Goal: Check status: Check status

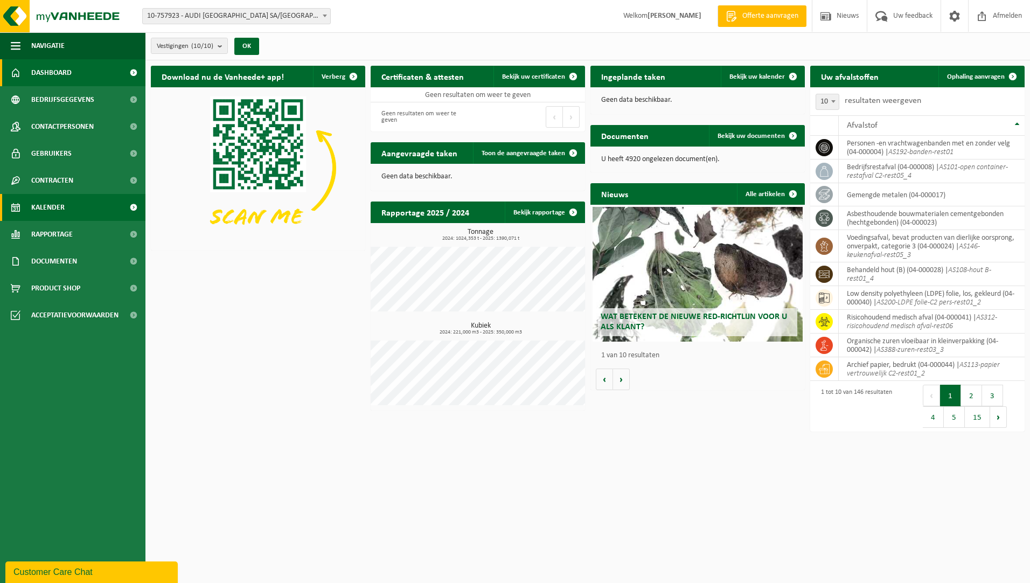
click at [74, 202] on link "Kalender" at bounding box center [72, 207] width 145 height 27
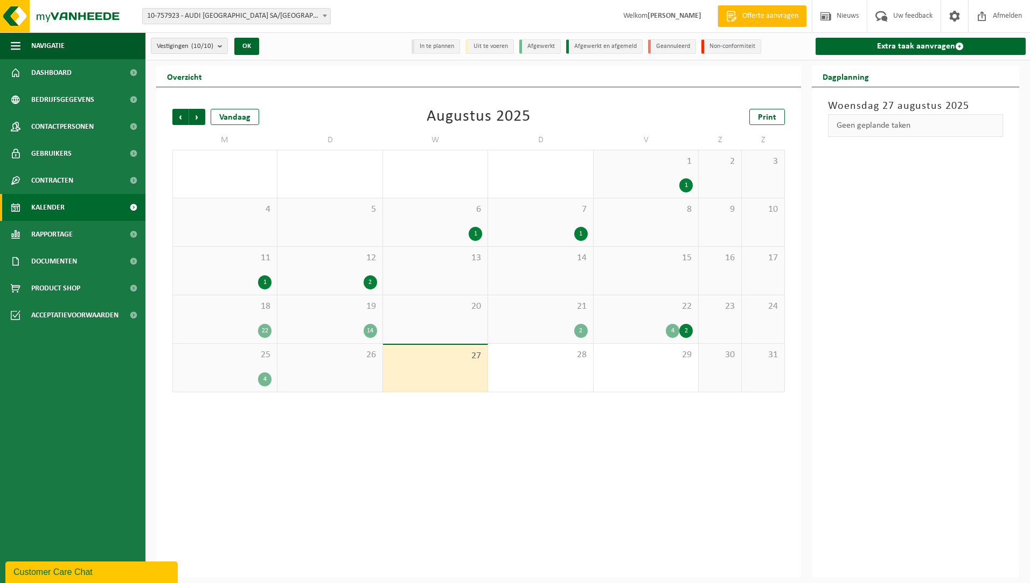
click at [247, 320] on div "18 22" at bounding box center [225, 319] width 104 height 48
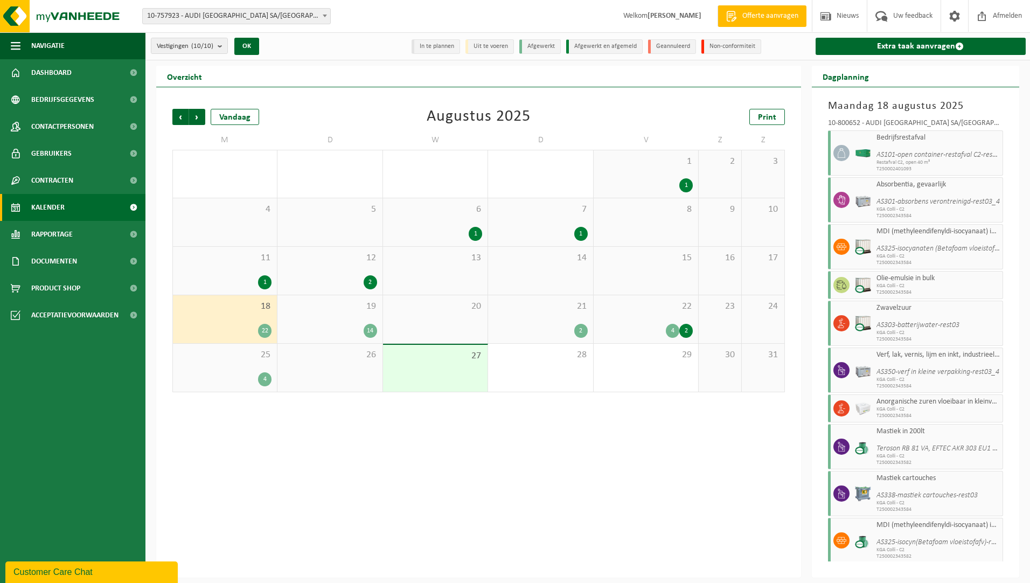
click at [907, 245] on icon "AS325-isocyanaten (Betafoam vloeistofafval)-rest03" at bounding box center [954, 249] width 156 height 8
click at [799, 107] on div "Vorige Volgende Vandaag Augustus 2025 Print M D W D V Z Z 28 1 6 29 4 30 31 4 1…" at bounding box center [478, 332] width 645 height 490
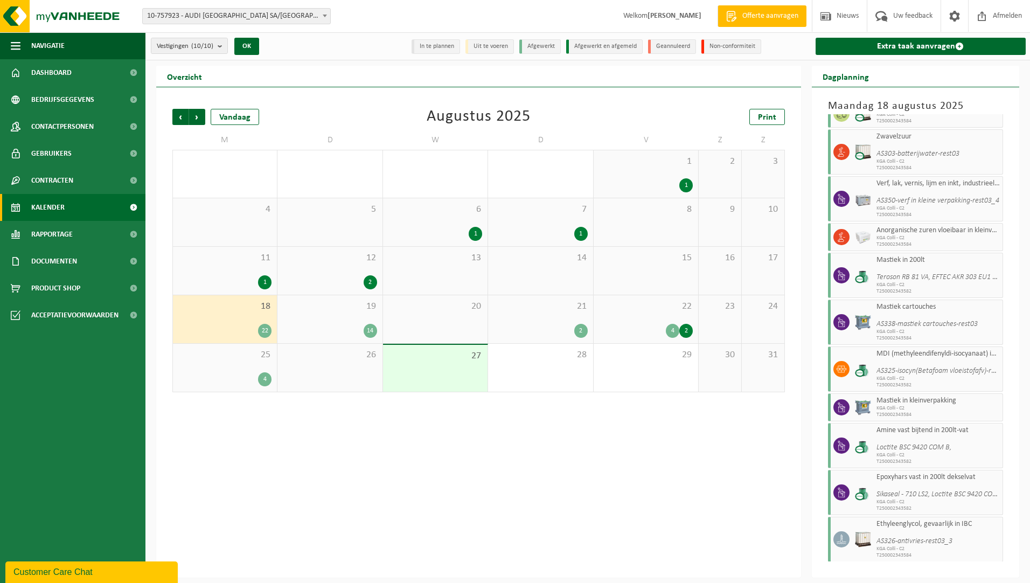
scroll to position [444, 0]
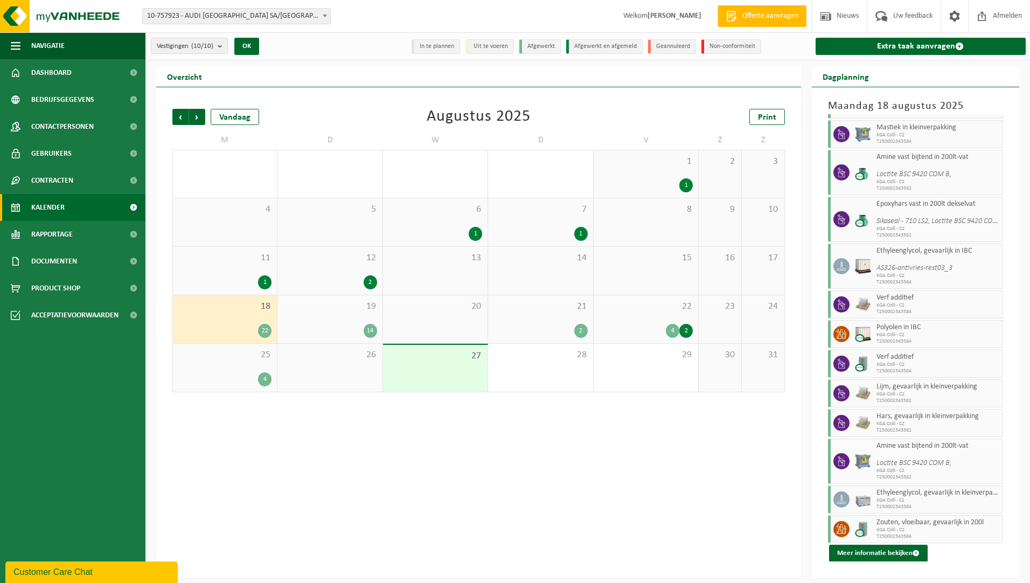
click at [326, 312] on div "19 14" at bounding box center [329, 319] width 104 height 48
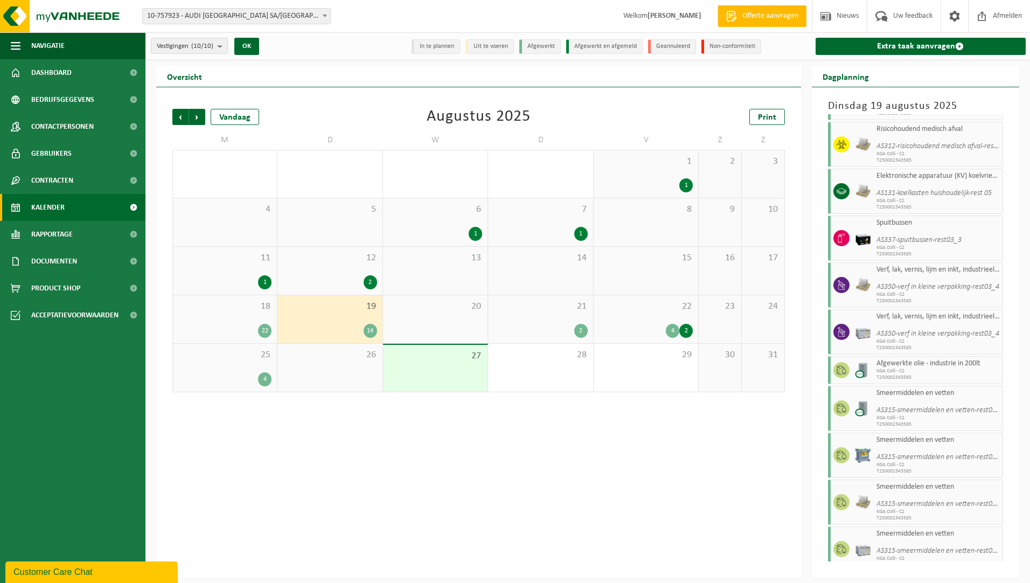
scroll to position [162, 0]
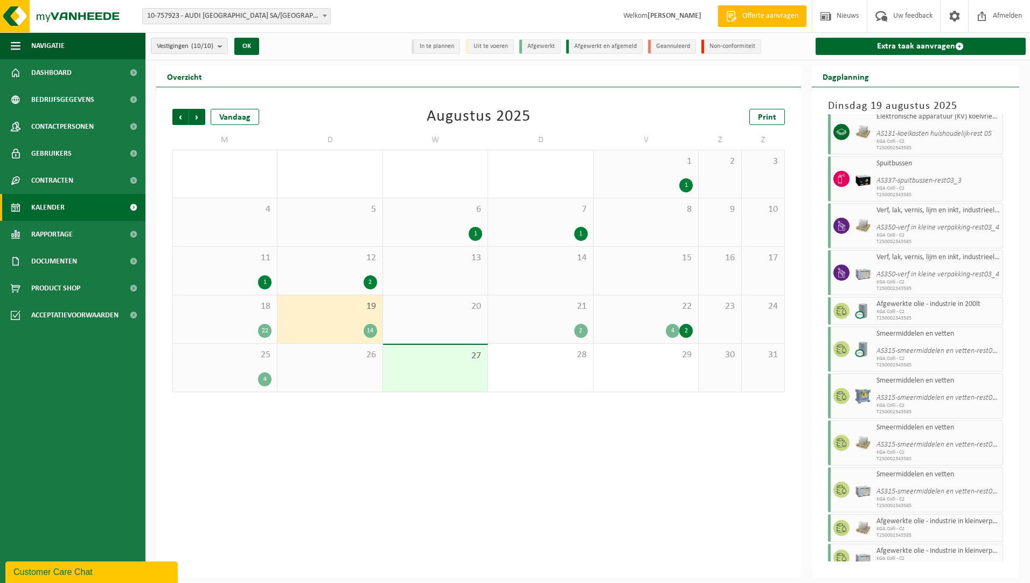
click at [578, 436] on div "Vorige Volgende Vandaag Augustus 2025 Print M D W D V Z Z 28 1 6 29 4 30 31 4 1…" at bounding box center [478, 332] width 645 height 490
click at [406, 119] on div "Vorige Volgende Vandaag Augustus 2025 Print" at bounding box center [478, 117] width 612 height 16
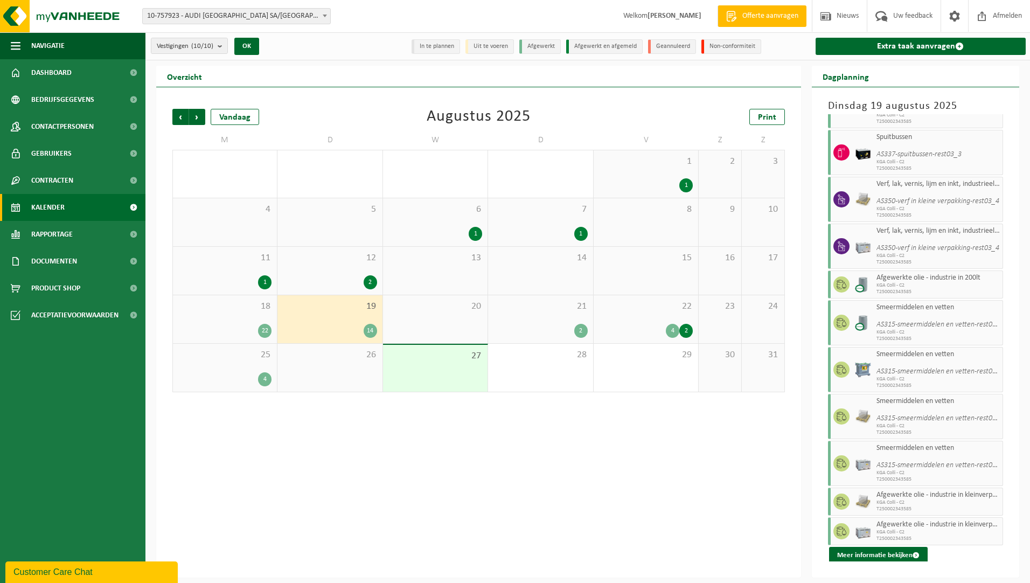
scroll to position [190, 0]
click at [913, 150] on icon "AS337-spuitbussen-rest03_3" at bounding box center [918, 152] width 85 height 8
click at [883, 554] on button "Meer informatie bekijken" at bounding box center [878, 553] width 99 height 17
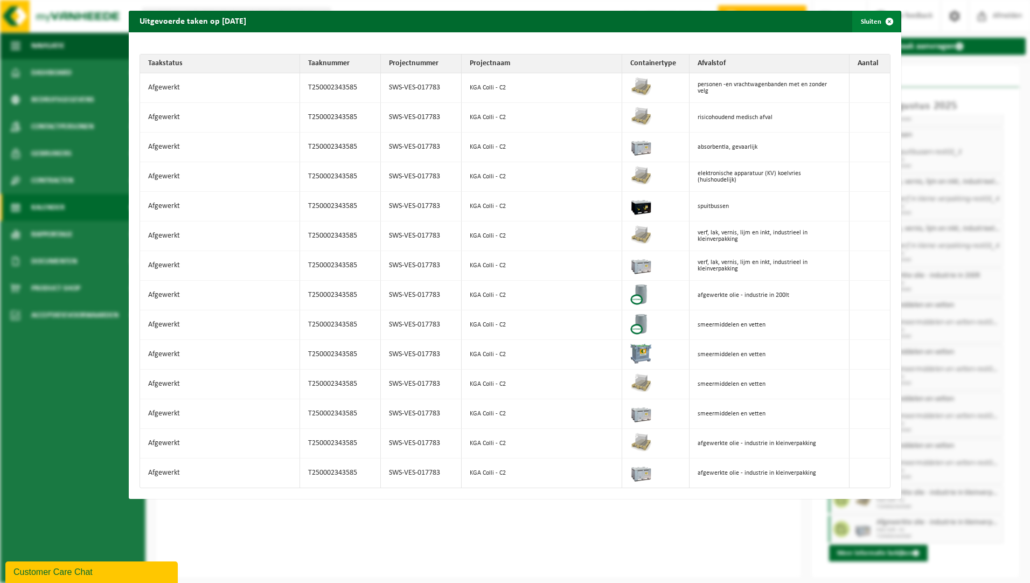
click at [883, 19] on span "button" at bounding box center [889, 22] width 22 height 22
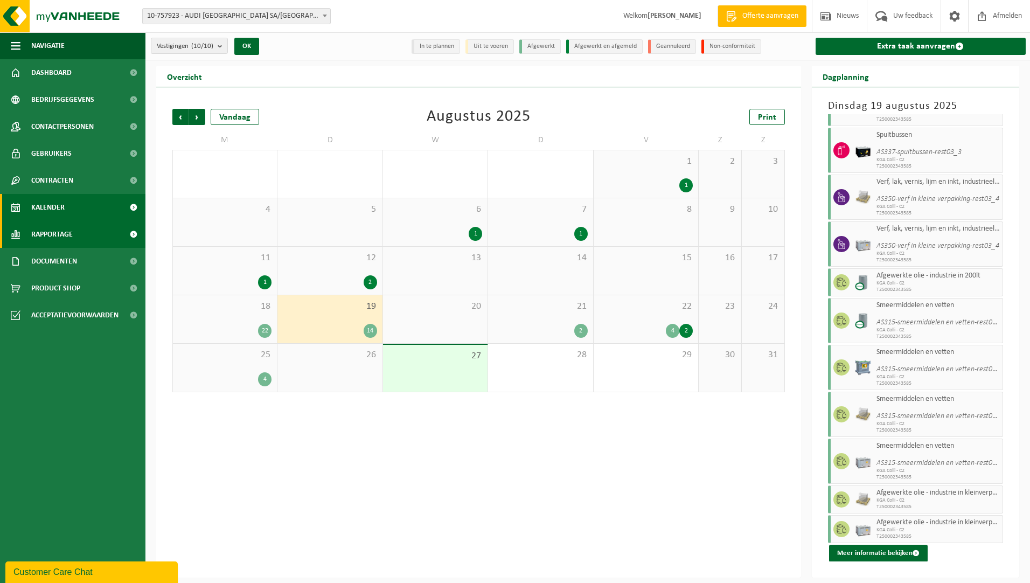
click at [45, 236] on span "Rapportage" at bounding box center [51, 234] width 41 height 27
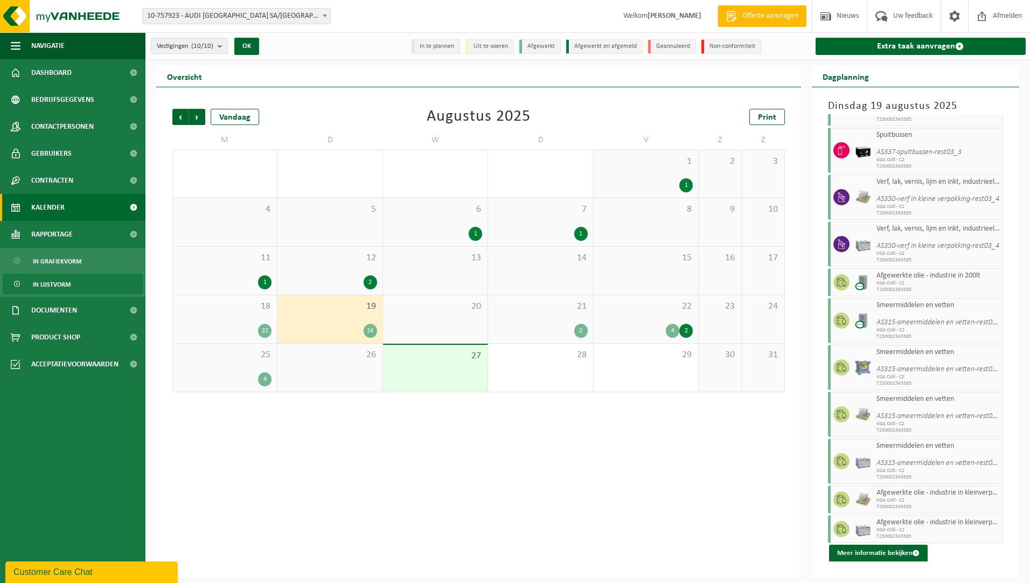
click at [63, 278] on span "In lijstvorm" at bounding box center [52, 284] width 38 height 20
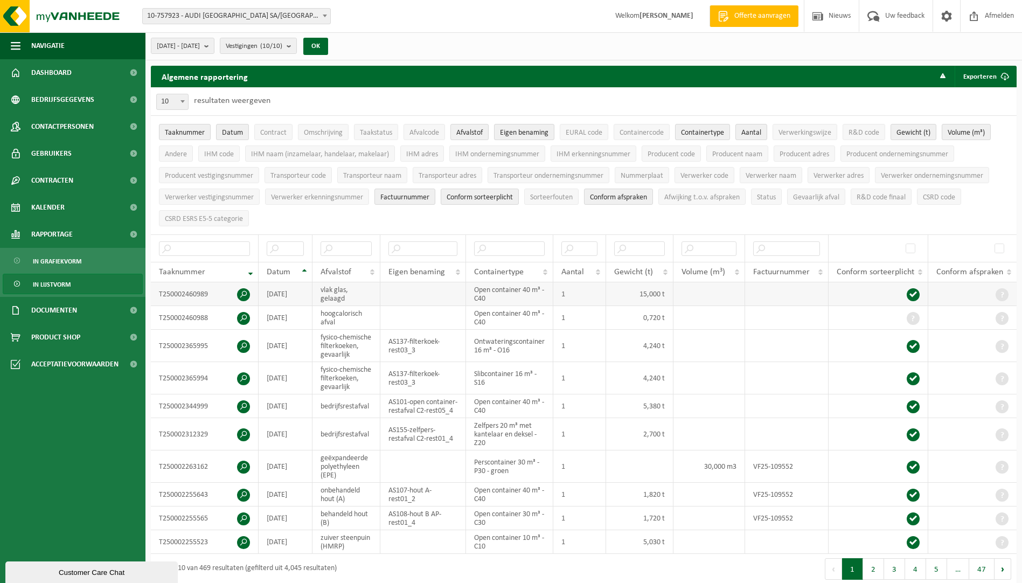
click at [241, 290] on span at bounding box center [243, 294] width 13 height 13
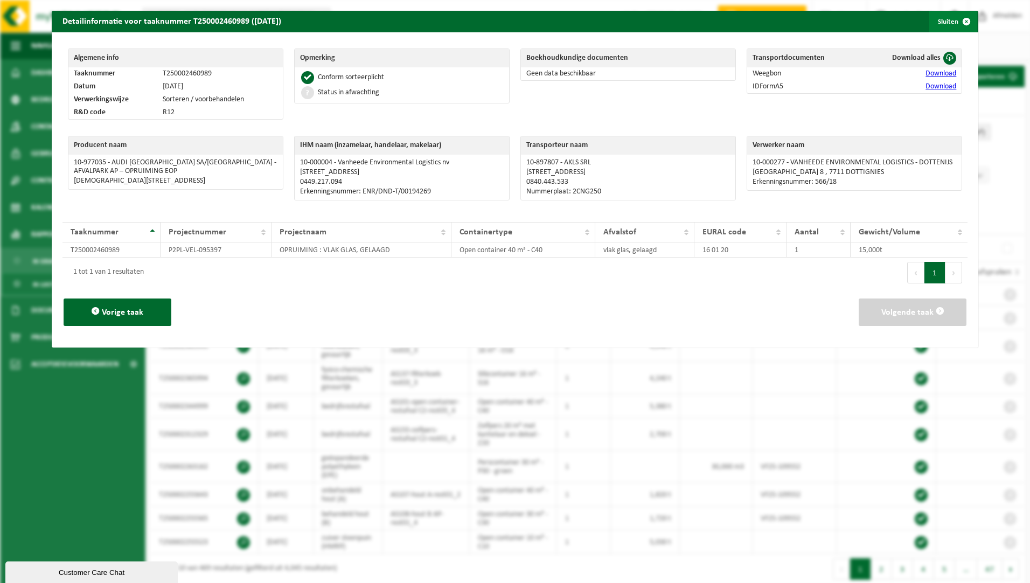
click at [959, 23] on span "button" at bounding box center [966, 22] width 22 height 22
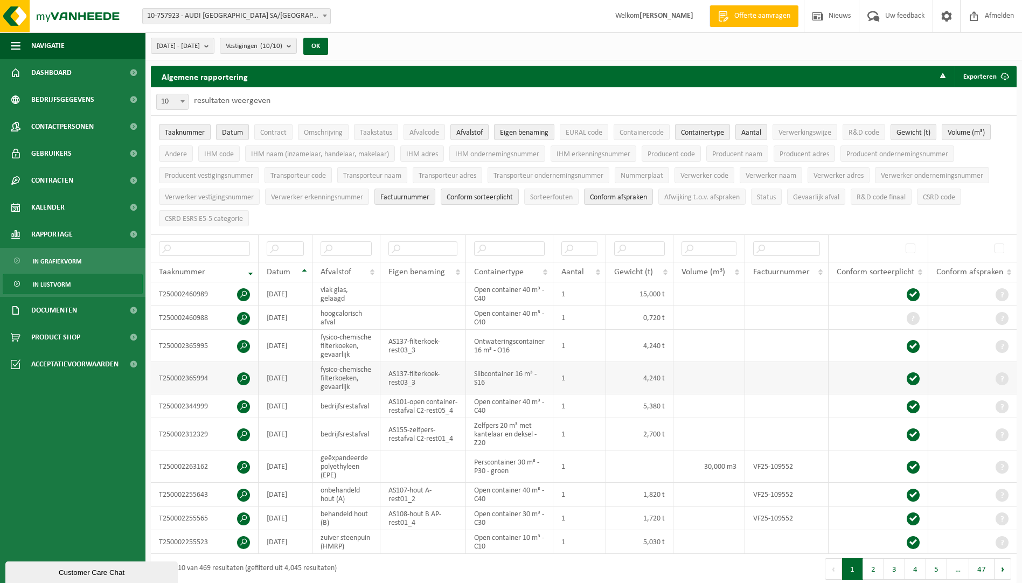
click at [248, 385] on span at bounding box center [243, 378] width 13 height 13
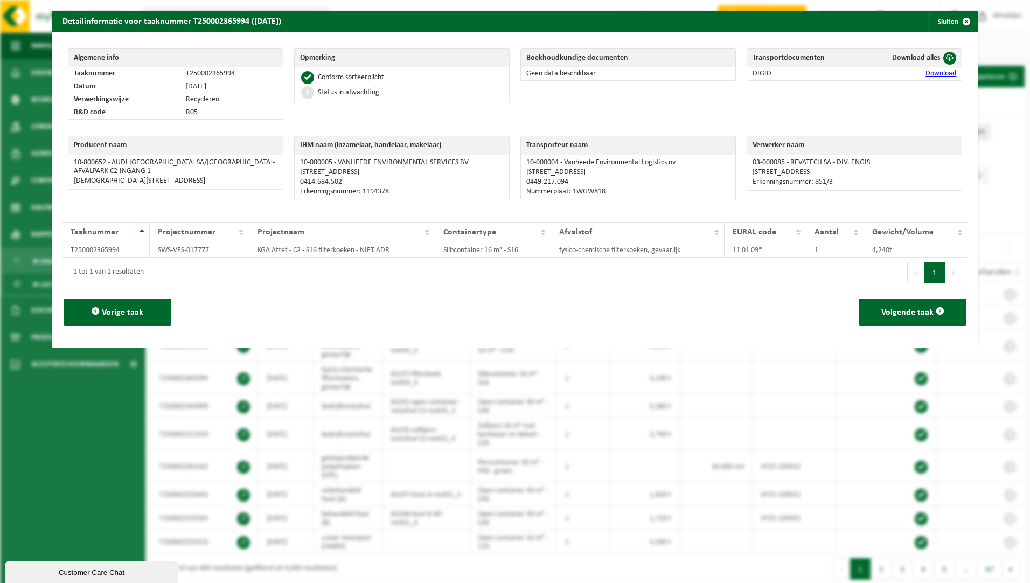
drag, startPoint x: 294, startPoint y: 302, endPoint x: 305, endPoint y: 296, distance: 13.0
click at [294, 302] on div "Vorige taak Volgende taak" at bounding box center [514, 312] width 905 height 49
click at [958, 24] on span "button" at bounding box center [966, 22] width 22 height 22
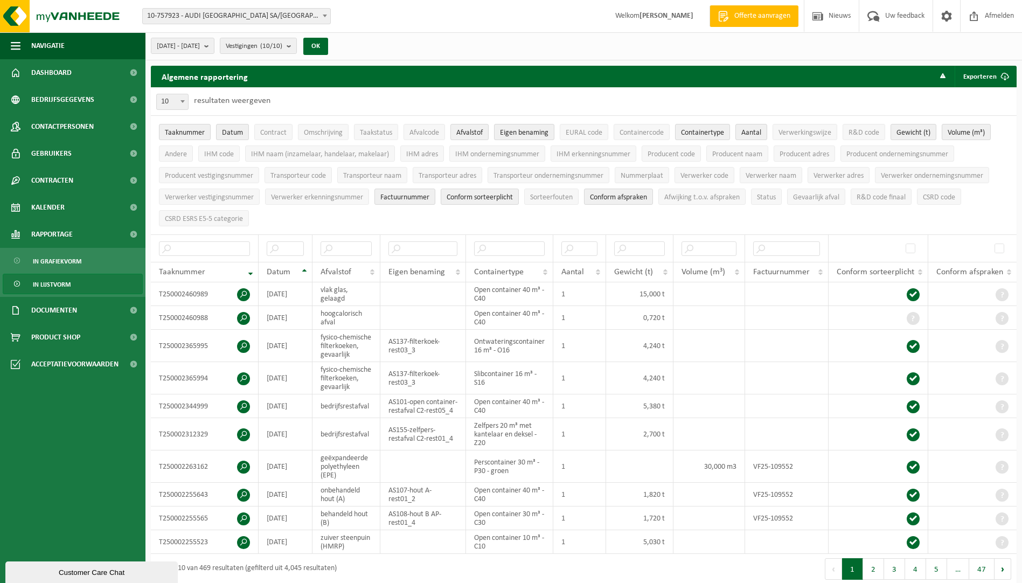
click at [827, 221] on ul "Taaknummer Datum Contract Omschrijving Taakstatus Afvalcode Afvalstof Eigen ben…" at bounding box center [584, 175] width 866 height 118
